Goal: Transaction & Acquisition: Purchase product/service

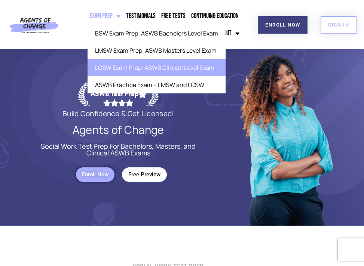
drag, startPoint x: 117, startPoint y: 15, endPoint x: 120, endPoint y: 59, distance: 43.8
click at [122, 67] on link "LCSW Exam Prep: ASWB Clinical Level Exam" at bounding box center [156, 67] width 138 height 17
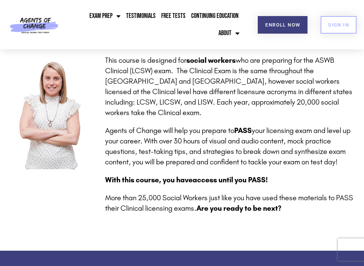
scroll to position [179, 0]
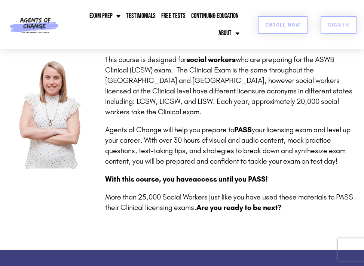
click at [270, 23] on span "Enroll Now" at bounding box center [282, 24] width 35 height 5
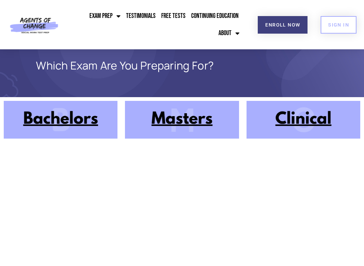
click at [293, 119] on img at bounding box center [303, 120] width 114 height 38
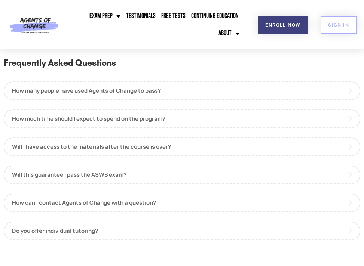
scroll to position [656, 0]
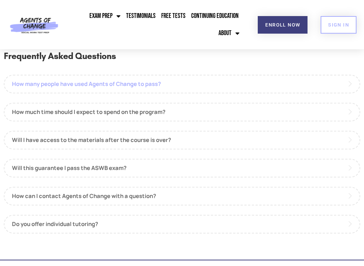
click at [172, 88] on link "How many people have used Agents of Change to pass?" at bounding box center [182, 84] width 356 height 19
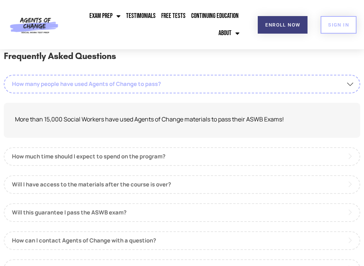
click at [173, 89] on link "How many people have used Agents of Change to pass?" at bounding box center [182, 84] width 356 height 19
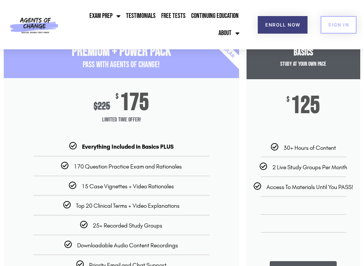
scroll to position [0, 0]
